Goal: Information Seeking & Learning: Check status

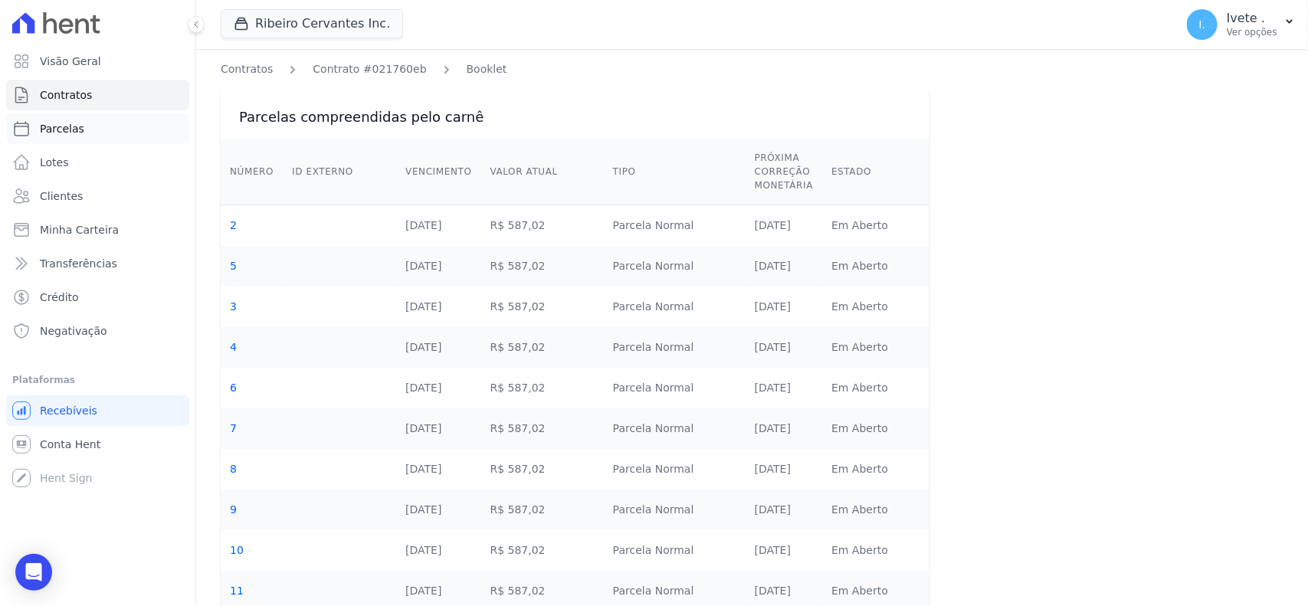
click at [67, 135] on span "Parcelas" at bounding box center [62, 128] width 44 height 15
select select
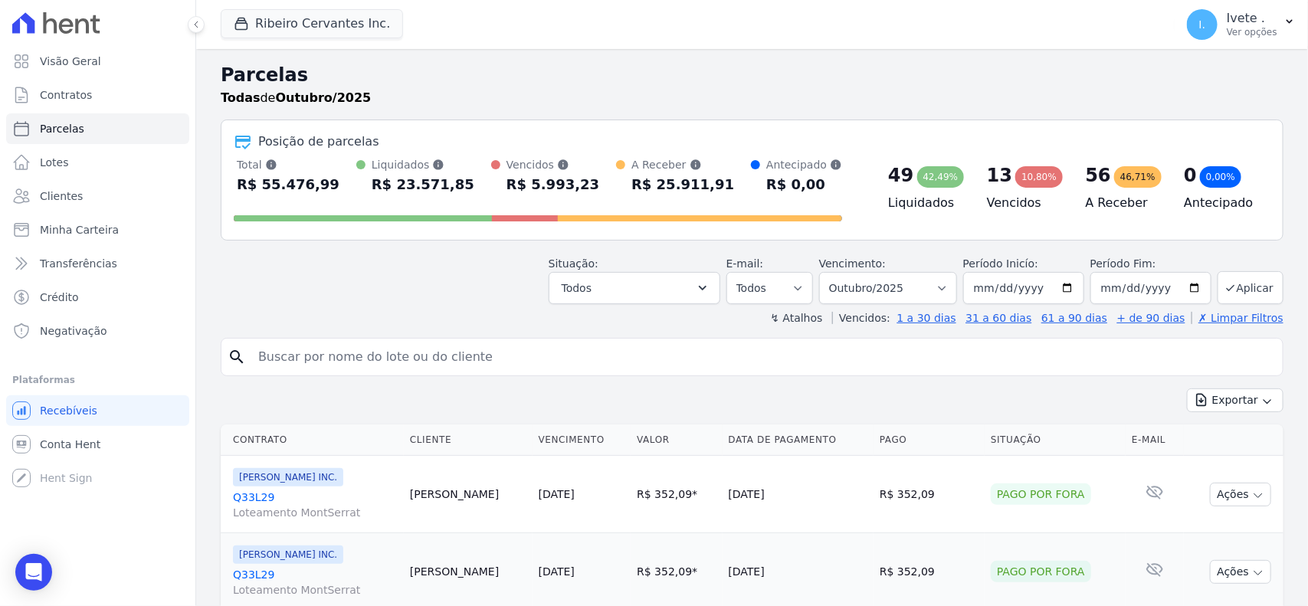
click at [664, 310] on div "↯ Atalhos Vencidos: 1 a 30 dias 31 a 60 dias 61 a 90 dias + de 90 dias ✗ Limpar…" at bounding box center [752, 317] width 1063 height 15
click at [670, 296] on button "Todos" at bounding box center [635, 288] width 172 height 32
click at [688, 286] on button "Todos" at bounding box center [635, 288] width 172 height 32
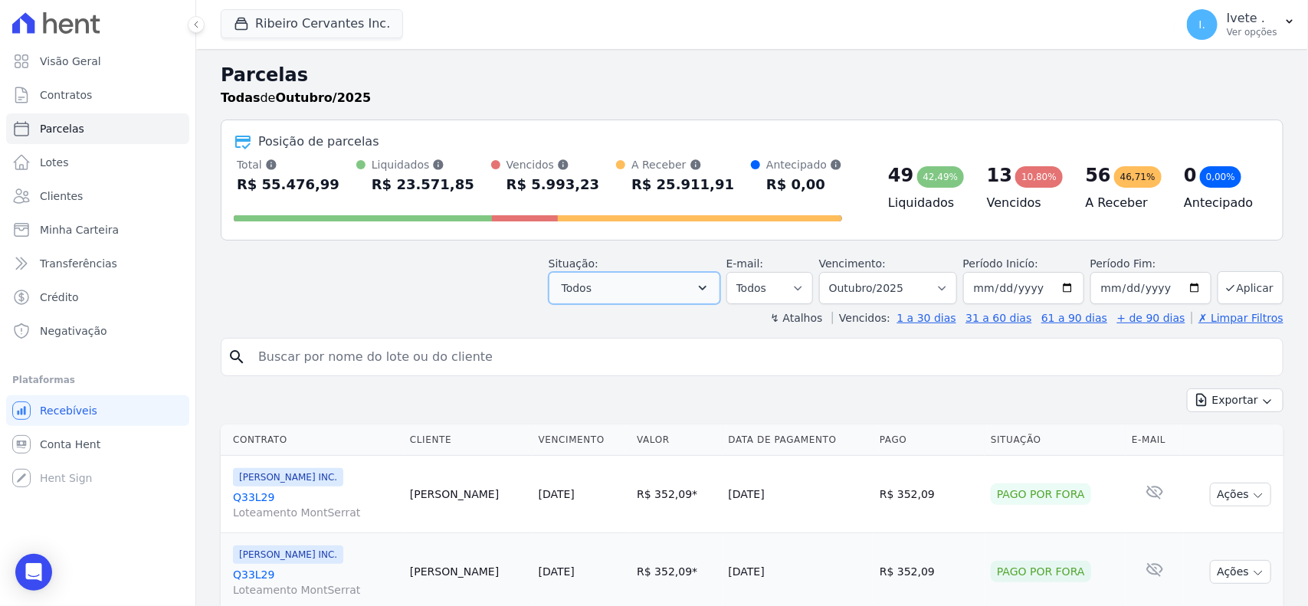
click at [667, 291] on button "Todos" at bounding box center [635, 288] width 172 height 32
click at [579, 289] on span "Todos" at bounding box center [577, 288] width 30 height 18
click at [692, 286] on button "Todos" at bounding box center [635, 288] width 172 height 32
click at [707, 285] on icon "button" at bounding box center [702, 287] width 15 height 15
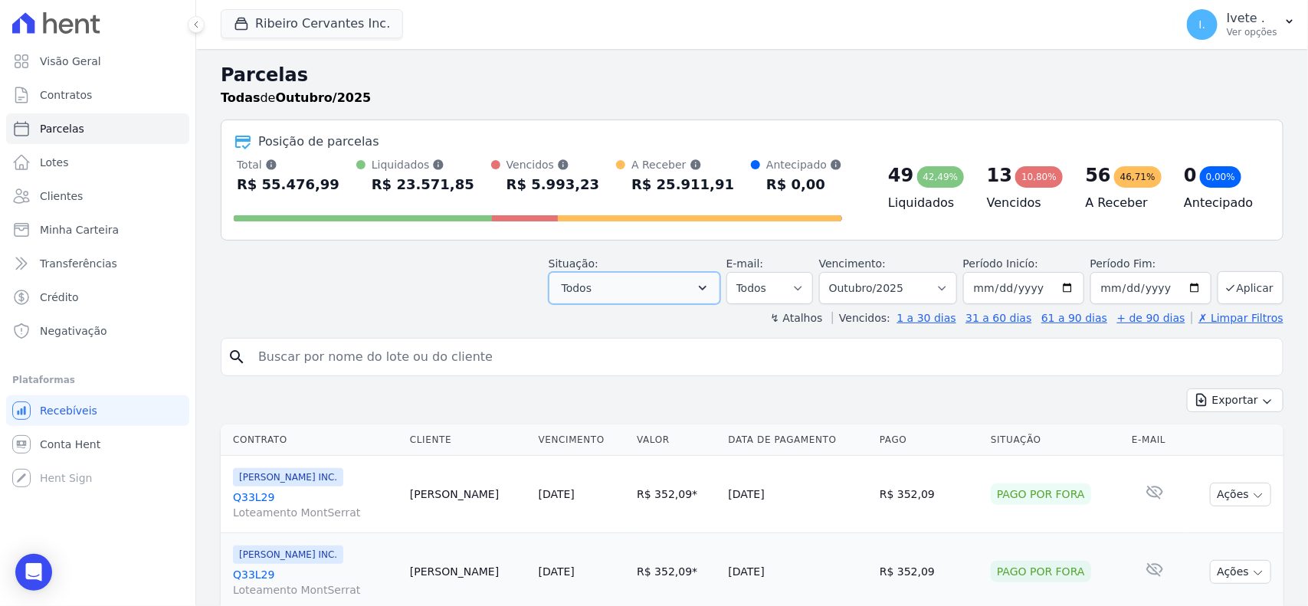
click at [707, 285] on icon "button" at bounding box center [702, 287] width 15 height 15
click at [861, 291] on select "Filtrar por período ──────── Todos os meses Maio/2021 Junho/2021 Julho/2021 Ago…" at bounding box center [888, 288] width 138 height 32
click at [701, 291] on button "Todos" at bounding box center [635, 288] width 172 height 32
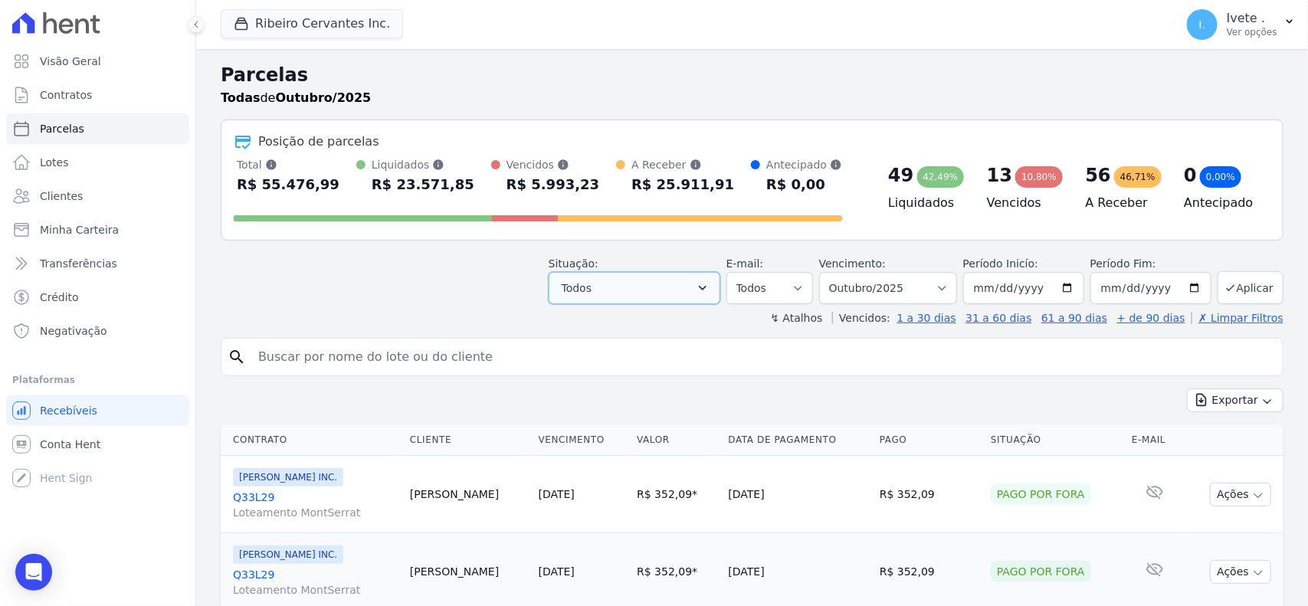
click at [710, 291] on icon "button" at bounding box center [702, 287] width 15 height 15
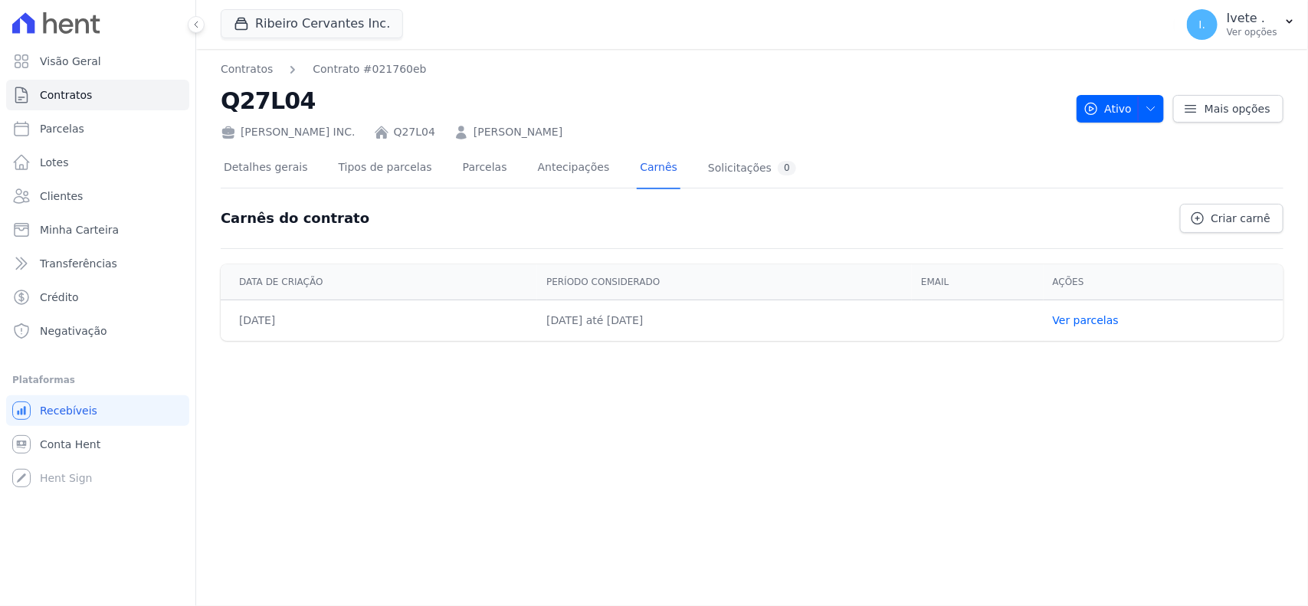
select select
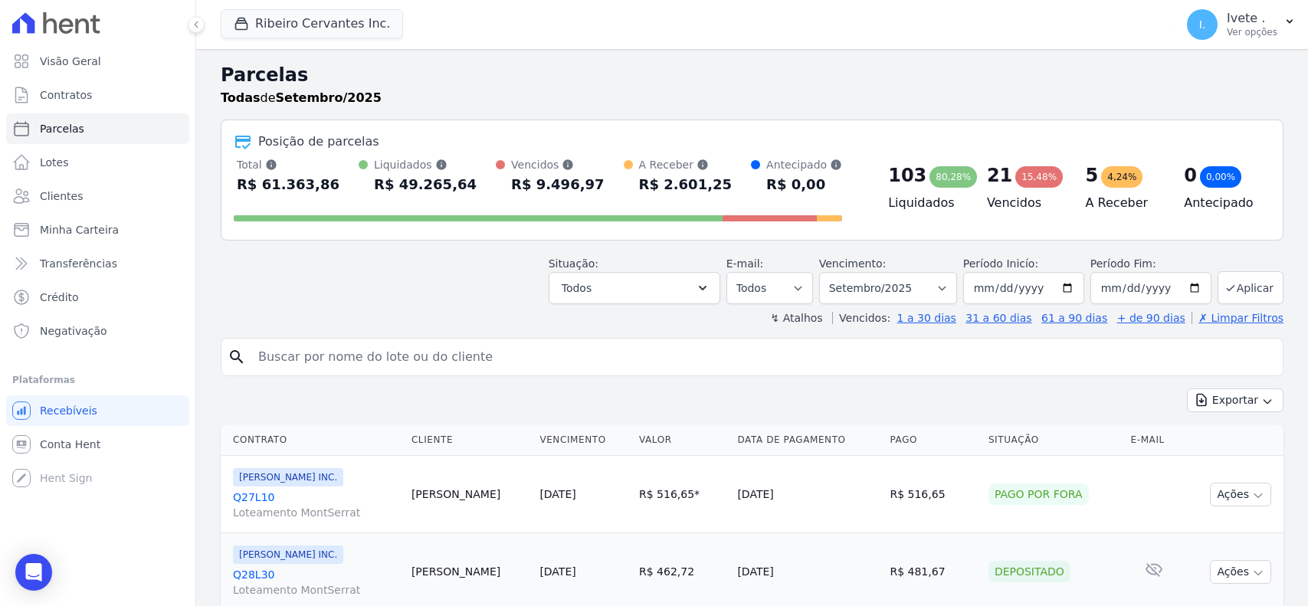
select select "overdue"
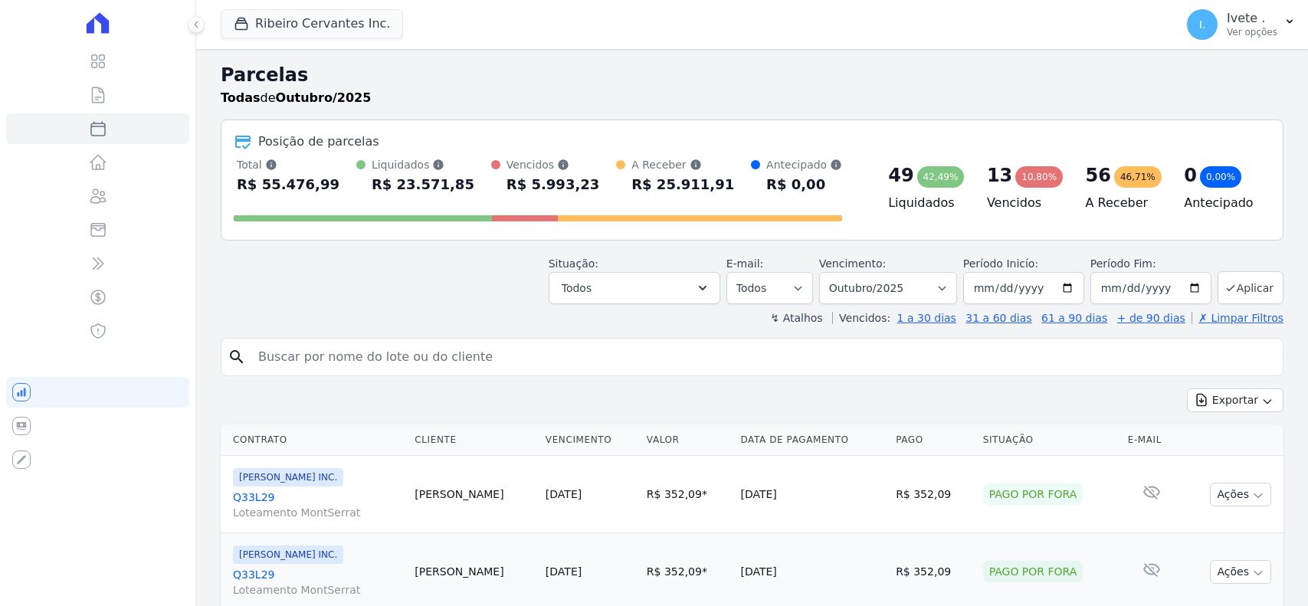
select select
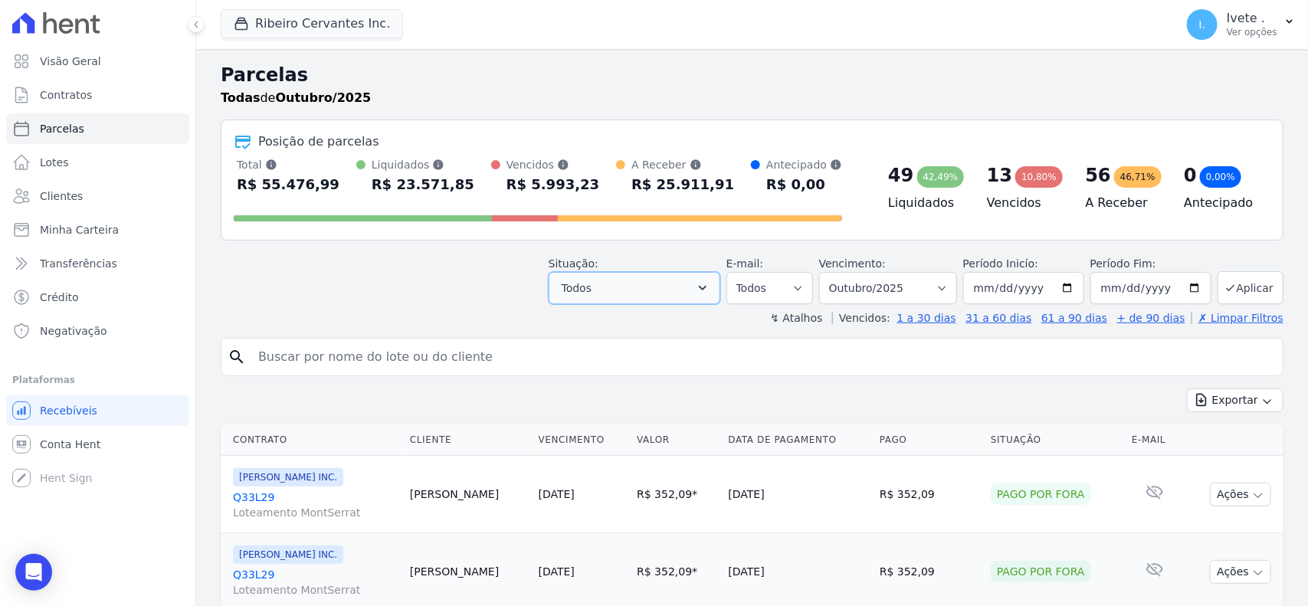
click at [588, 296] on span "Todos" at bounding box center [577, 288] width 30 height 18
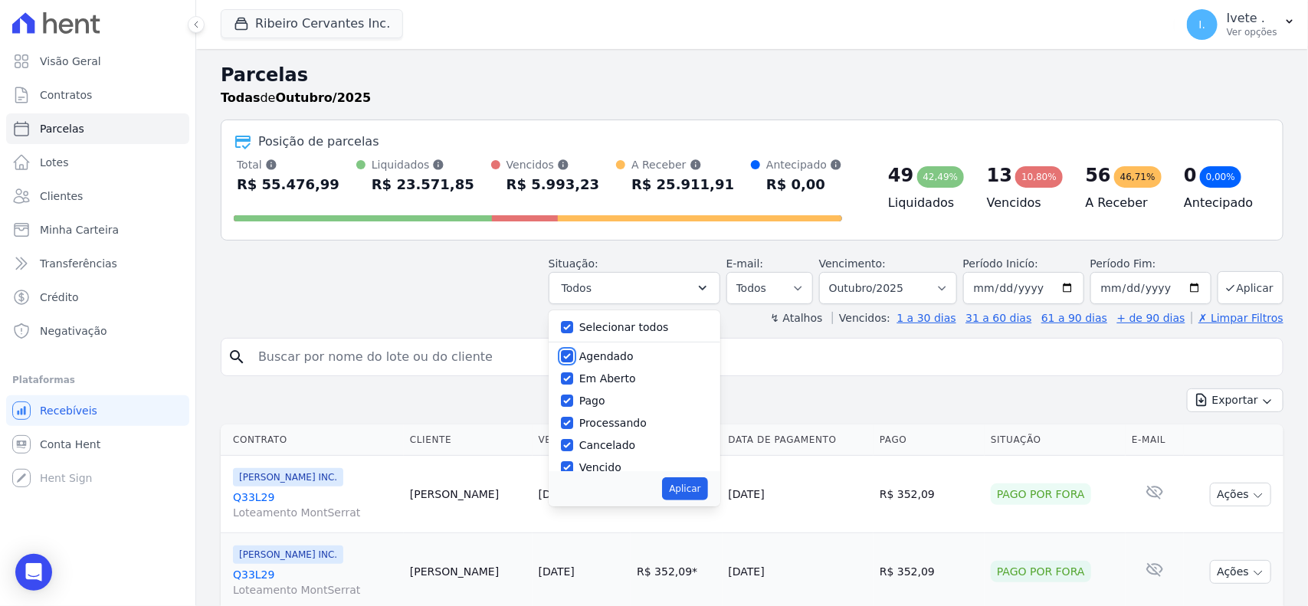
click at [573, 351] on input "Agendado" at bounding box center [567, 356] width 12 height 12
checkbox input "true"
checkbox input "false"
click at [573, 468] on input "Vencido" at bounding box center [567, 467] width 12 height 12
checkbox input "false"
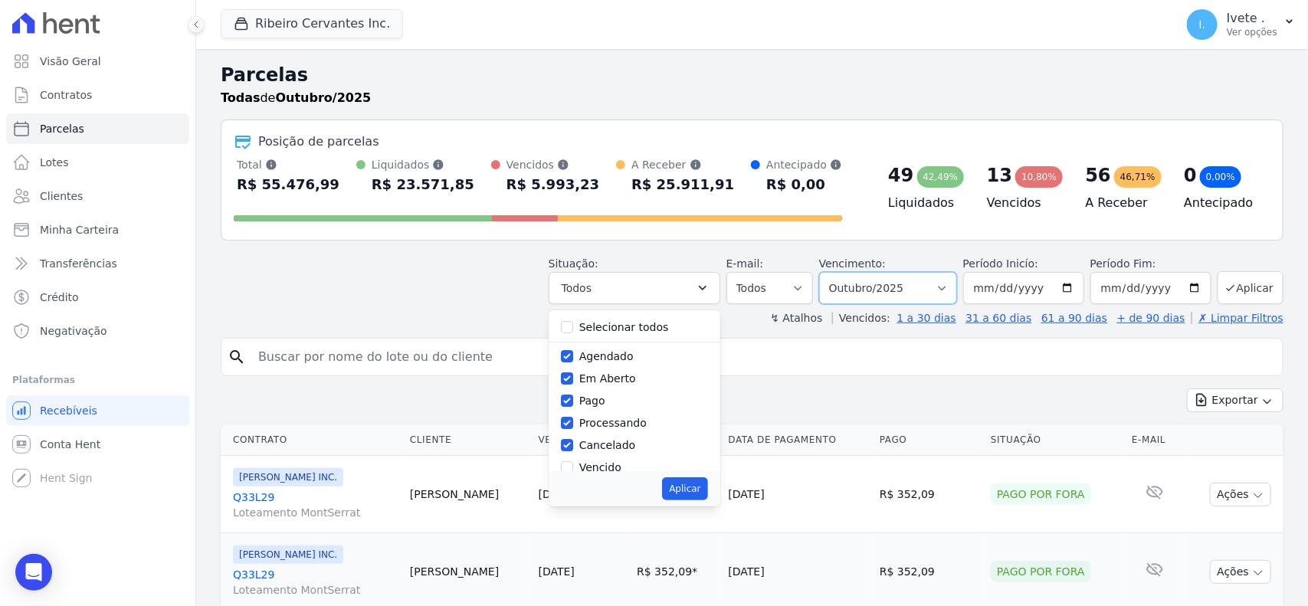
click at [838, 288] on select "Filtrar por período ──────── Todos os meses Maio/2021 Junho/2021 Julho/2021 Ago…" at bounding box center [888, 288] width 138 height 32
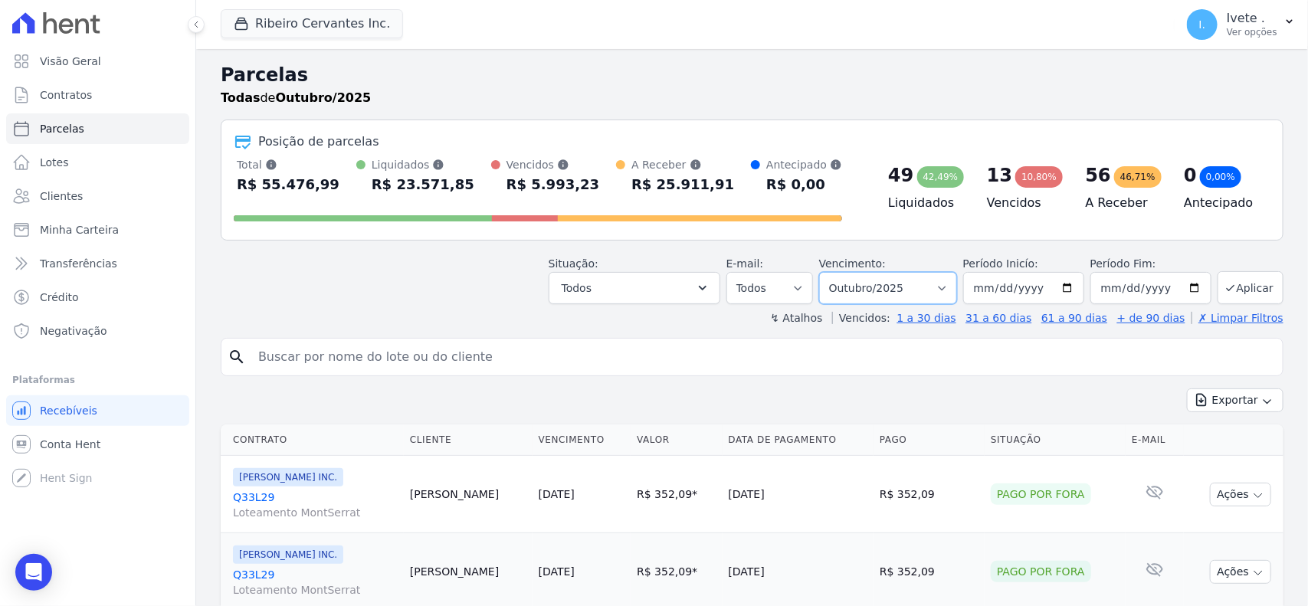
select select "11/2025"
click at [825, 272] on select "Filtrar por período ──────── Todos os meses Maio/2021 Junho/2021 Julho/2021 Ago…" at bounding box center [888, 288] width 138 height 32
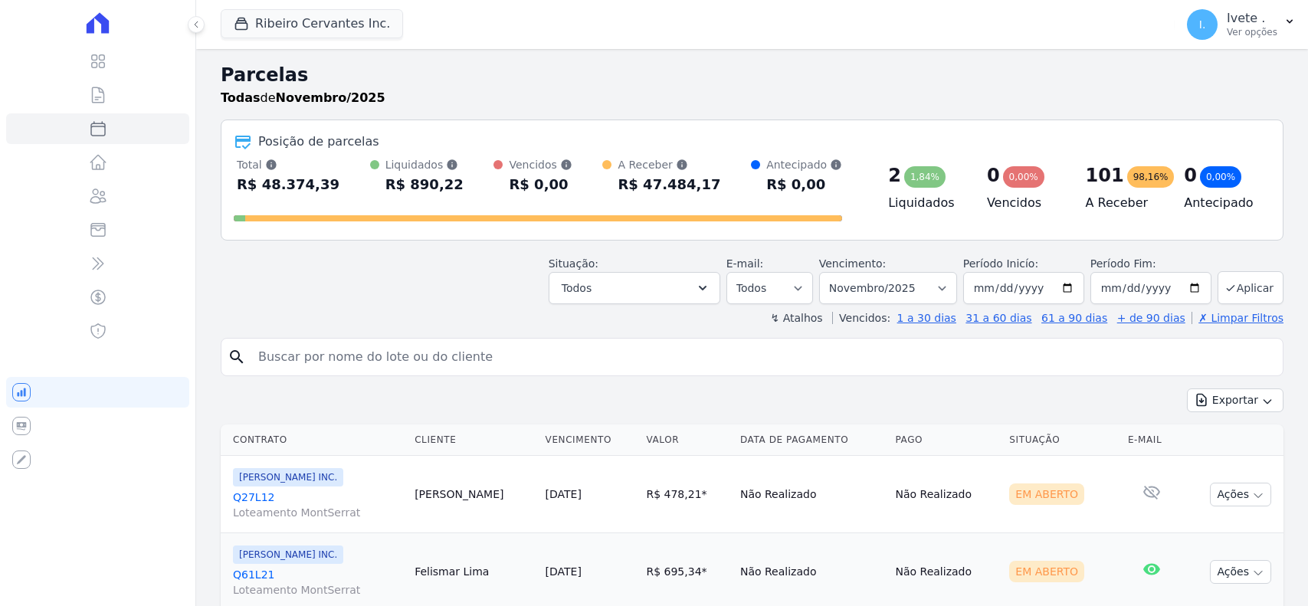
select select
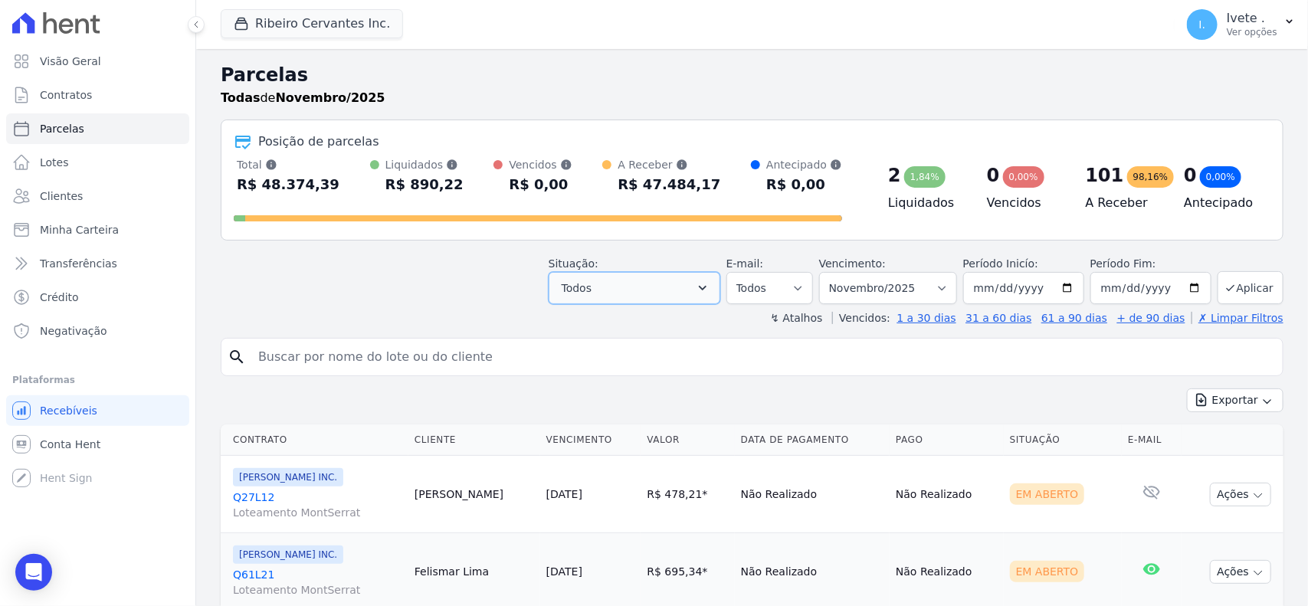
click at [667, 284] on button "Todos" at bounding box center [635, 288] width 172 height 32
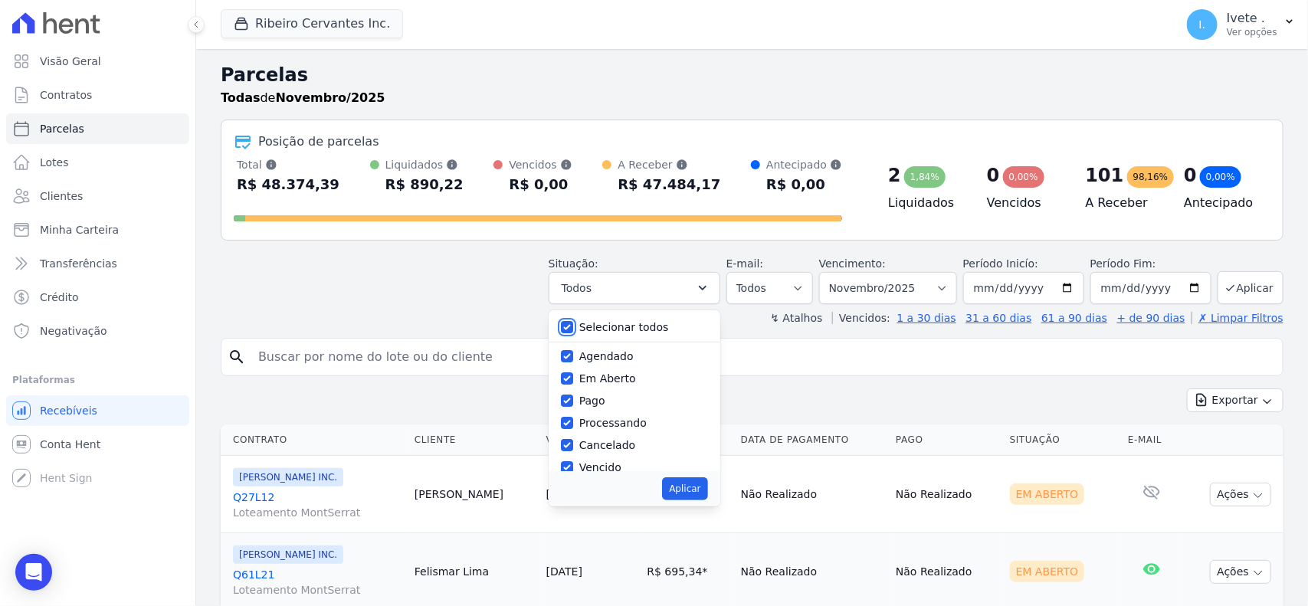
click at [573, 333] on input "Selecionar todos" at bounding box center [567, 327] width 12 height 12
checkbox input "false"
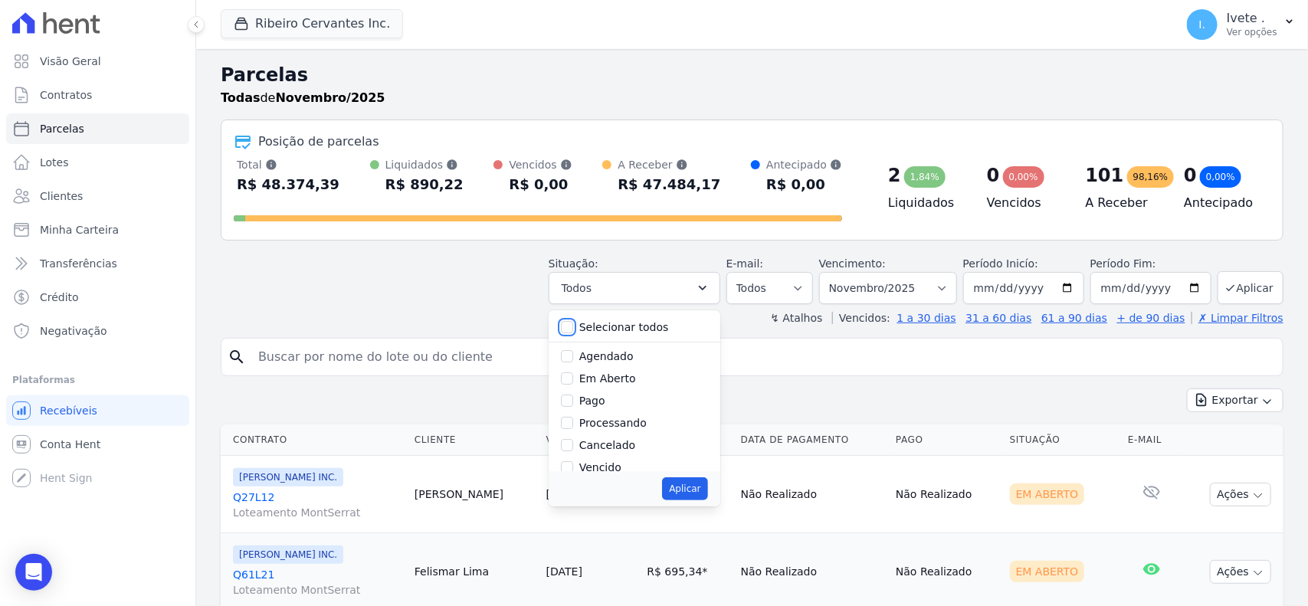
checkbox input "false"
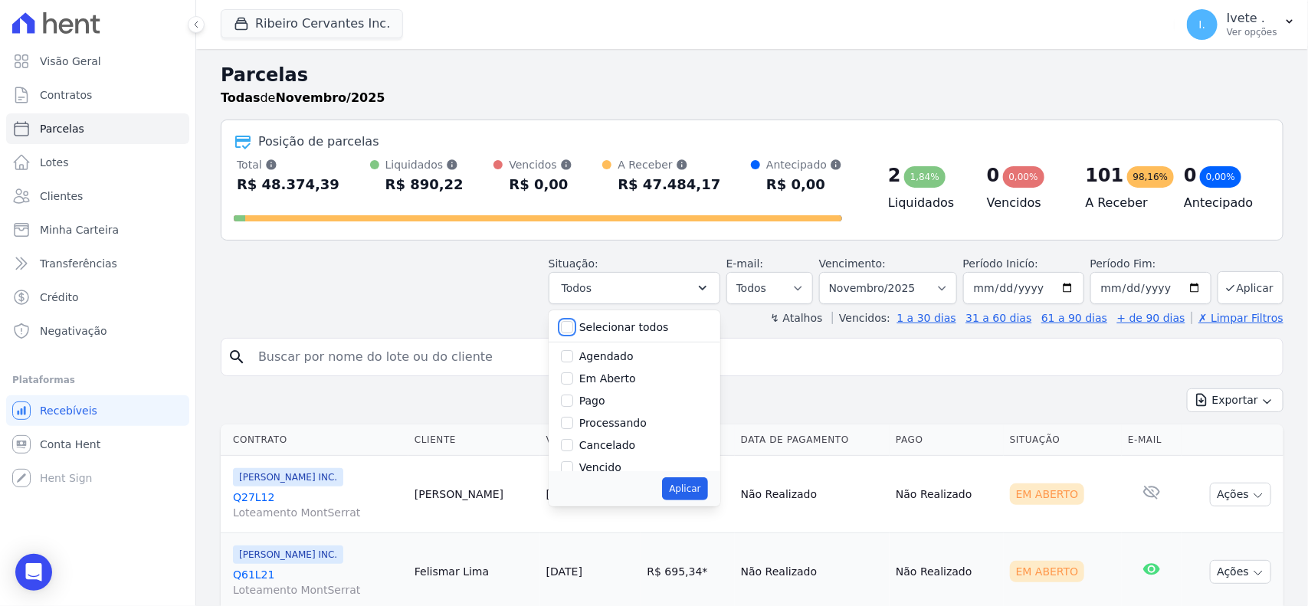
checkbox input "false"
click at [573, 351] on input "Agendado" at bounding box center [567, 356] width 12 height 12
checkbox input "true"
click at [692, 490] on button "Aplicar" at bounding box center [684, 488] width 45 height 23
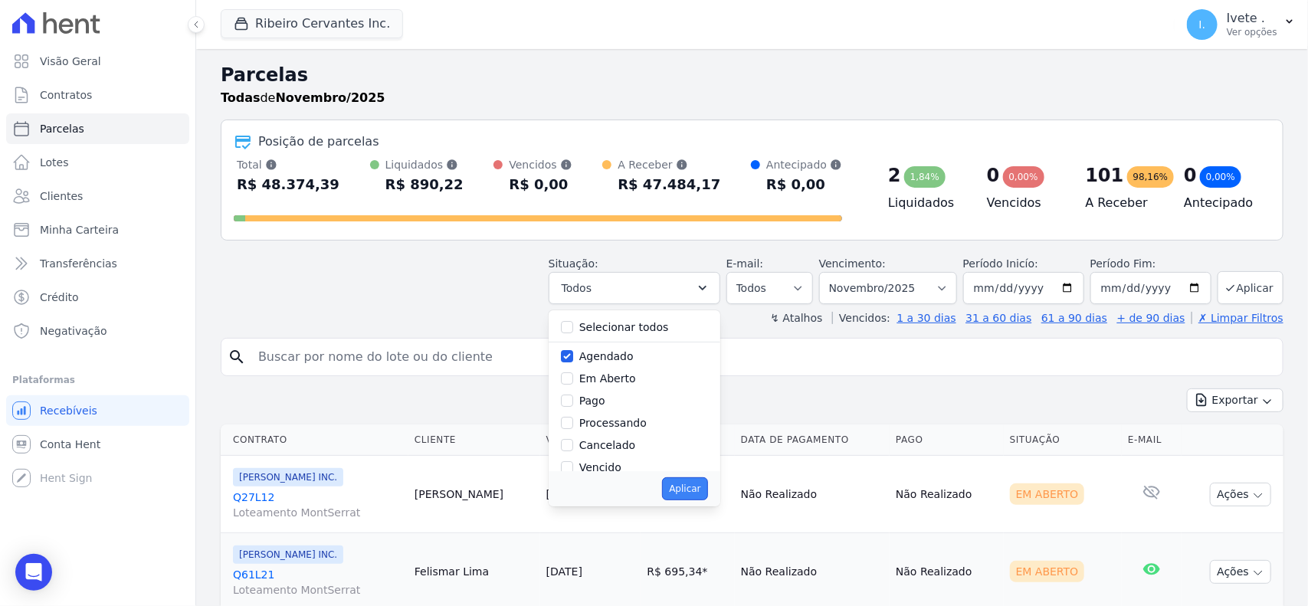
select select "scheduled"
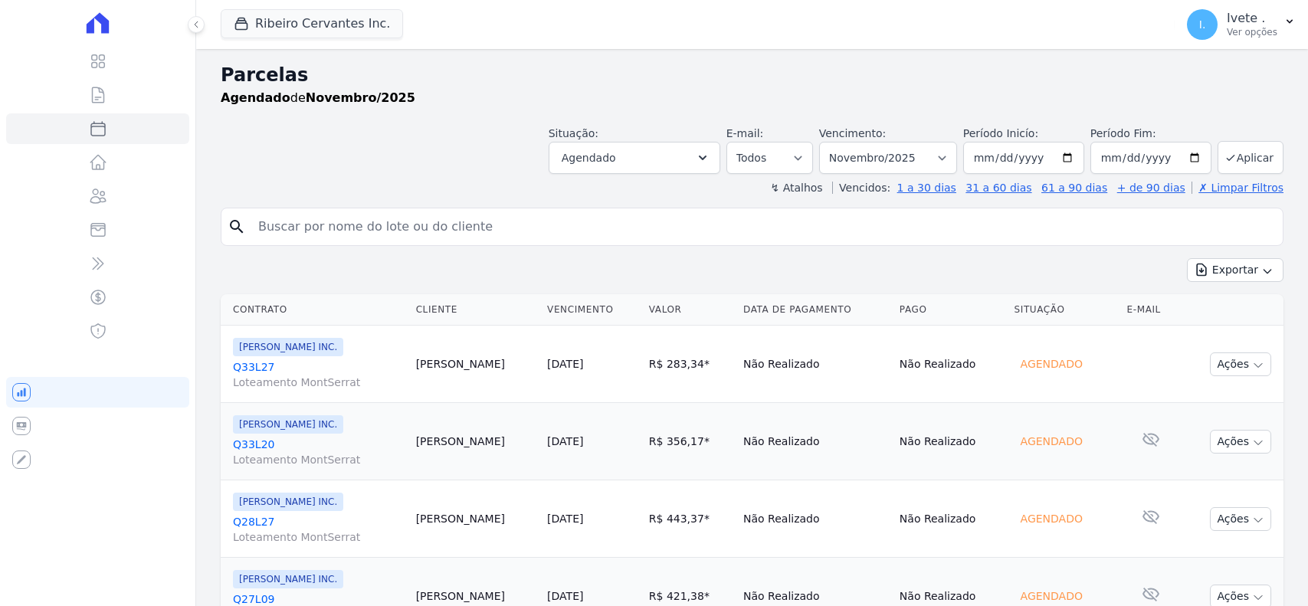
select select
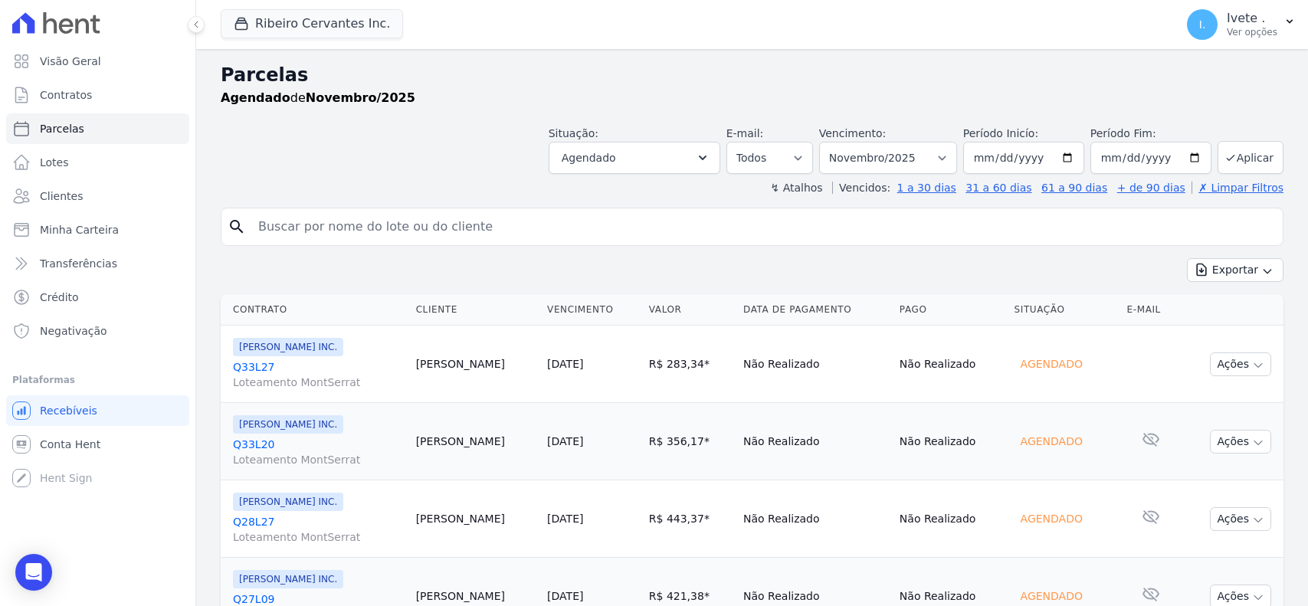
select select
